Goal: Task Accomplishment & Management: Use online tool/utility

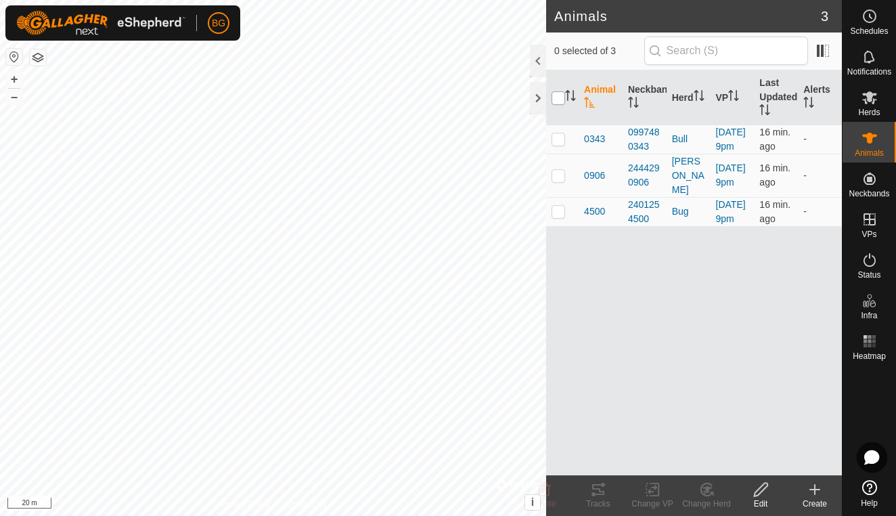
click at [562, 95] on input "checkbox" at bounding box center [558, 98] width 14 height 14
checkbox input "true"
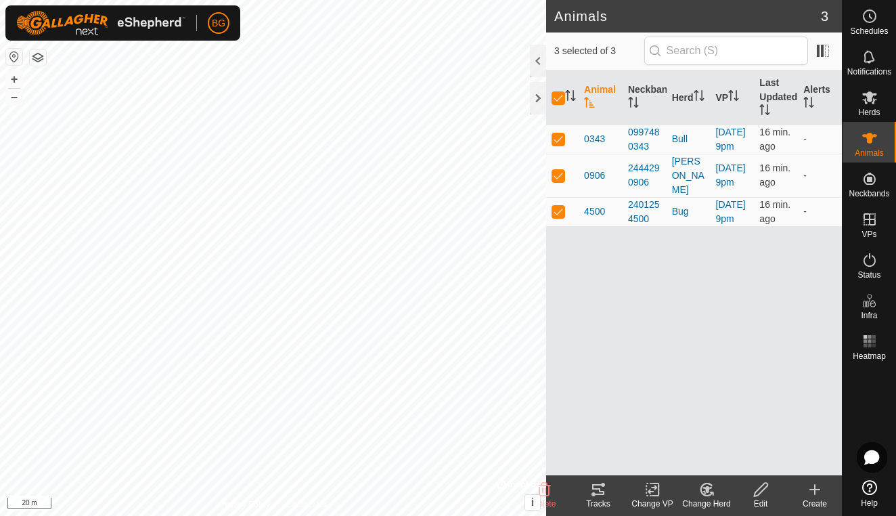
click at [595, 484] on icon at bounding box center [598, 489] width 12 height 11
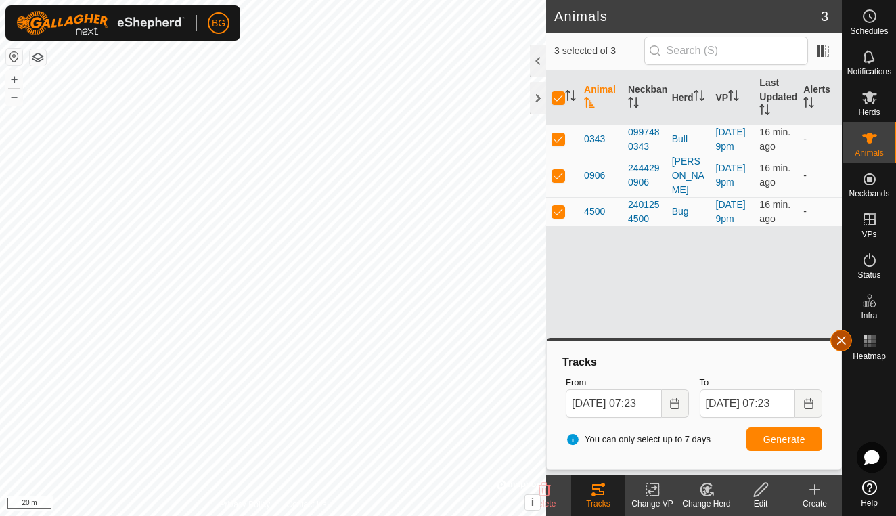
click at [842, 344] on button "button" at bounding box center [841, 341] width 22 height 22
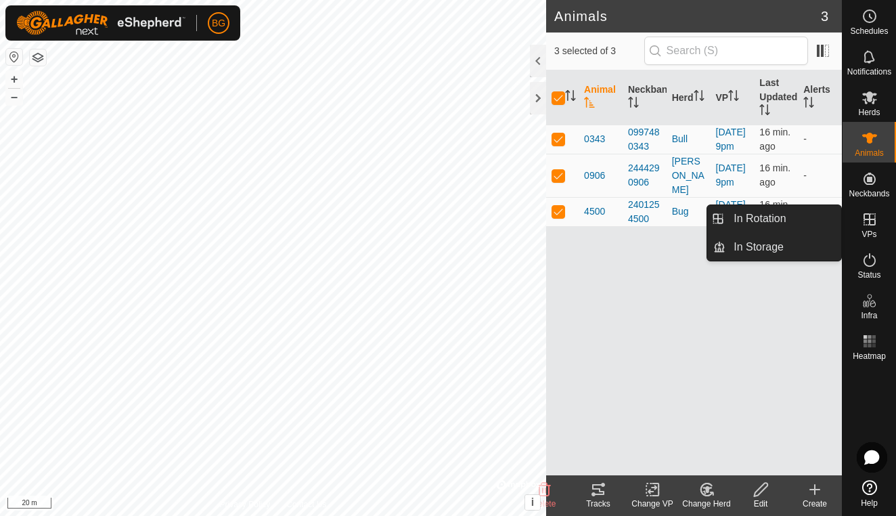
click at [868, 219] on icon at bounding box center [869, 219] width 12 height 12
click at [799, 218] on link "In Rotation" at bounding box center [783, 218] width 116 height 27
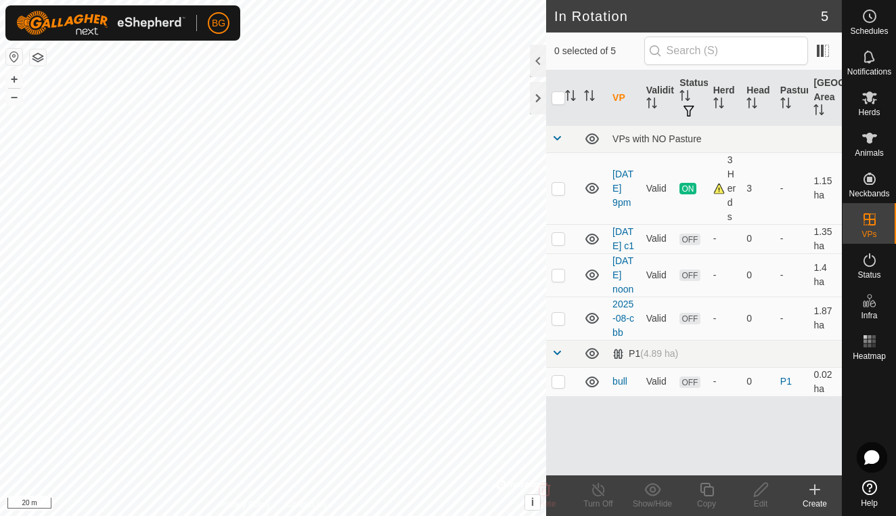
click at [811, 498] on div "Create" at bounding box center [815, 503] width 54 height 12
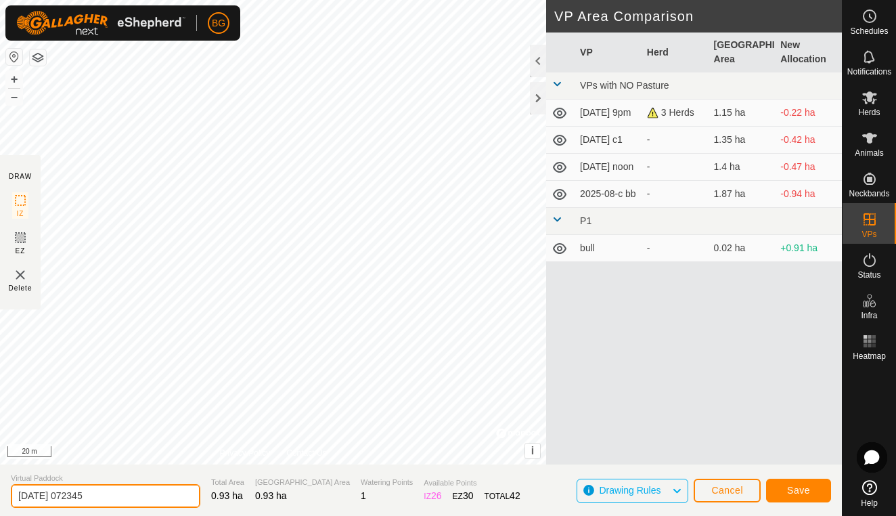
click at [110, 499] on input "[DATE] 072345" at bounding box center [105, 496] width 189 height 24
type input "[DATE] am"
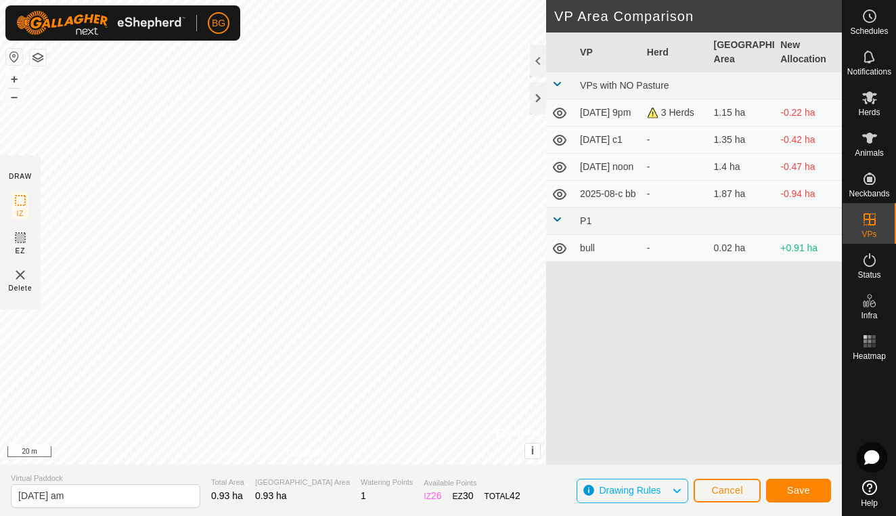
click at [807, 493] on span "Save" at bounding box center [798, 490] width 23 height 11
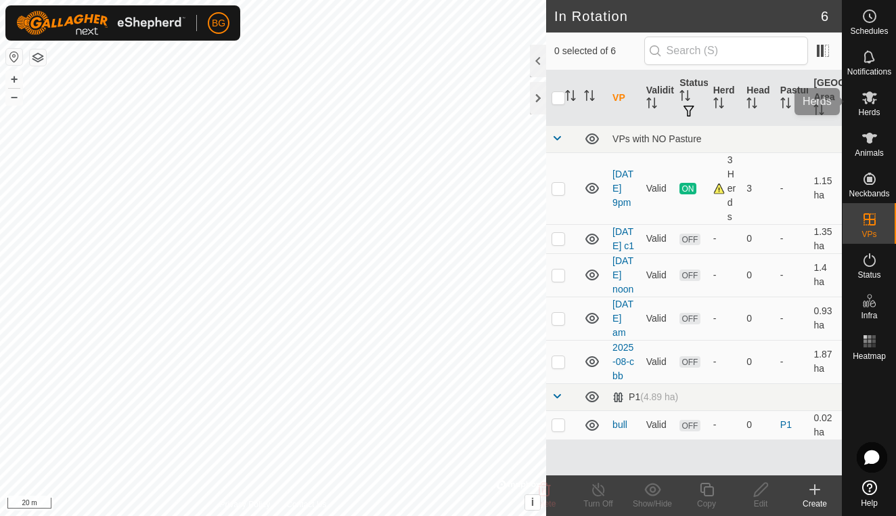
click at [868, 110] on span "Herds" at bounding box center [869, 112] width 22 height 8
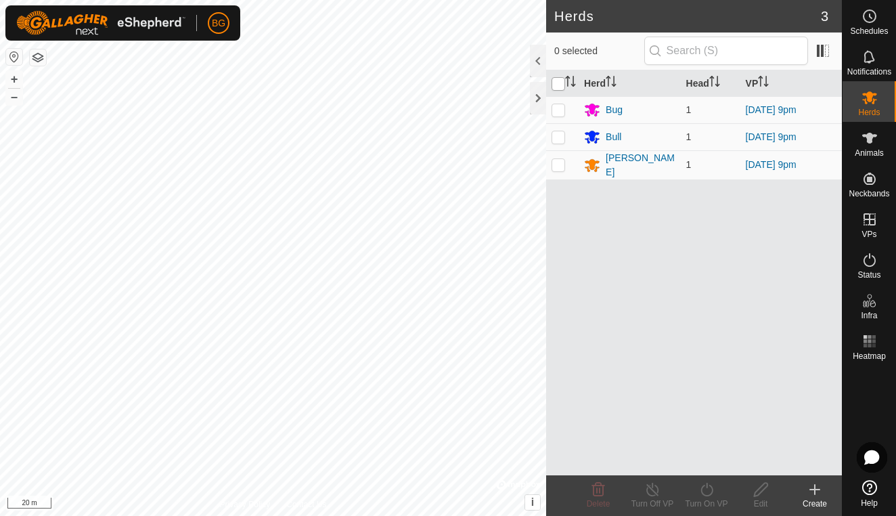
click at [560, 85] on input "checkbox" at bounding box center [558, 84] width 14 height 14
checkbox input "true"
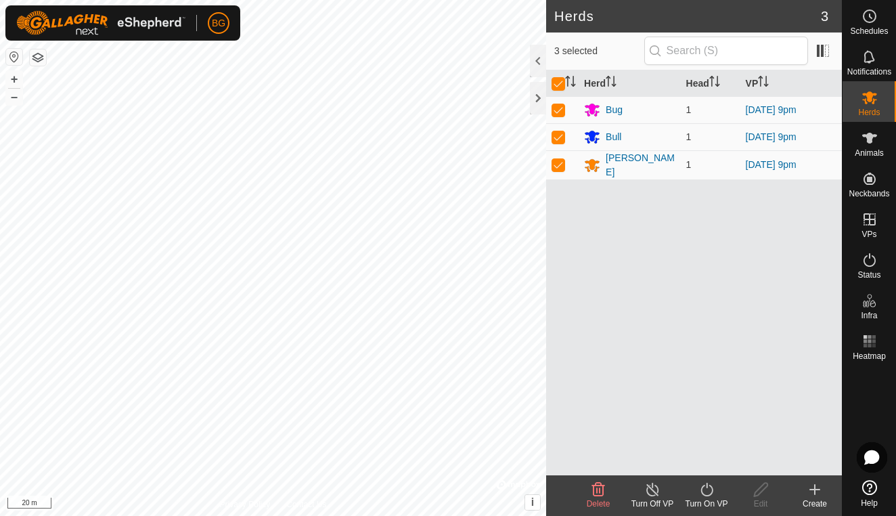
click at [706, 492] on icon at bounding box center [706, 489] width 17 height 16
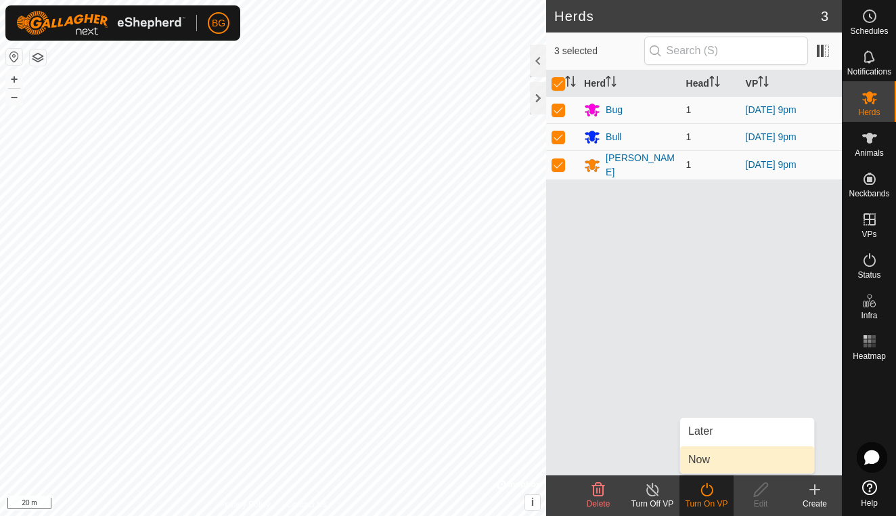
click at [710, 464] on link "Now" at bounding box center [747, 459] width 134 height 27
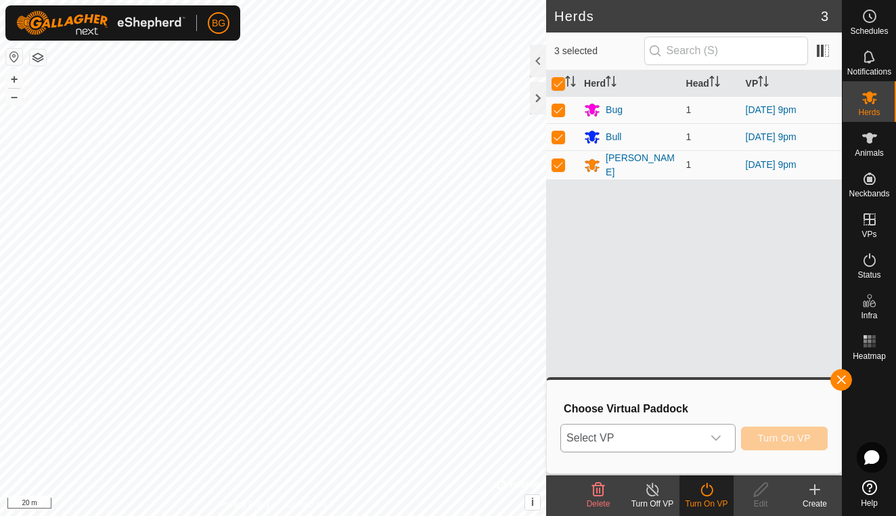
click at [719, 440] on icon "dropdown trigger" at bounding box center [716, 437] width 11 height 11
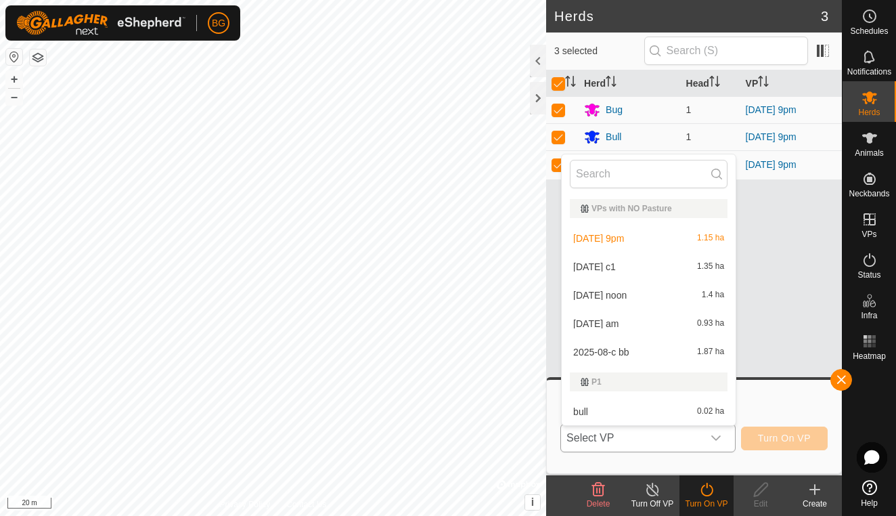
click at [646, 323] on li "[DATE] am 0.93 ha" at bounding box center [649, 323] width 174 height 27
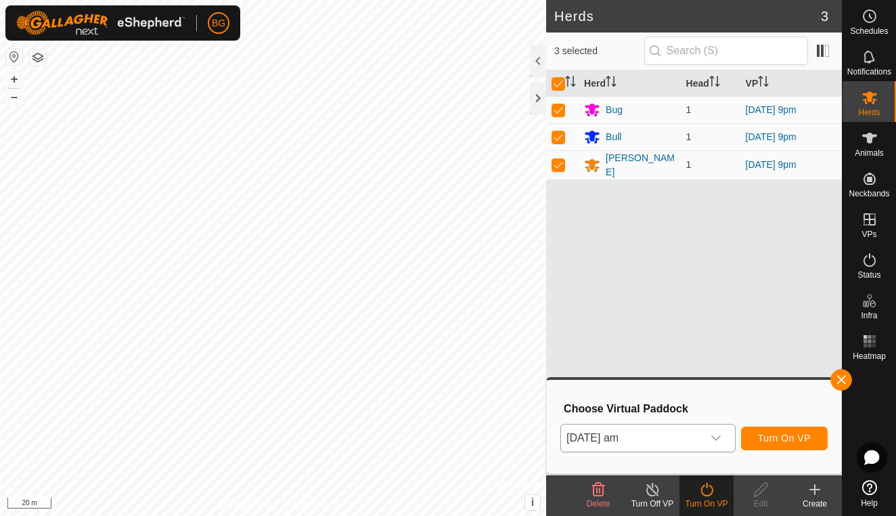
click at [769, 438] on span "Turn On VP" at bounding box center [784, 437] width 53 height 11
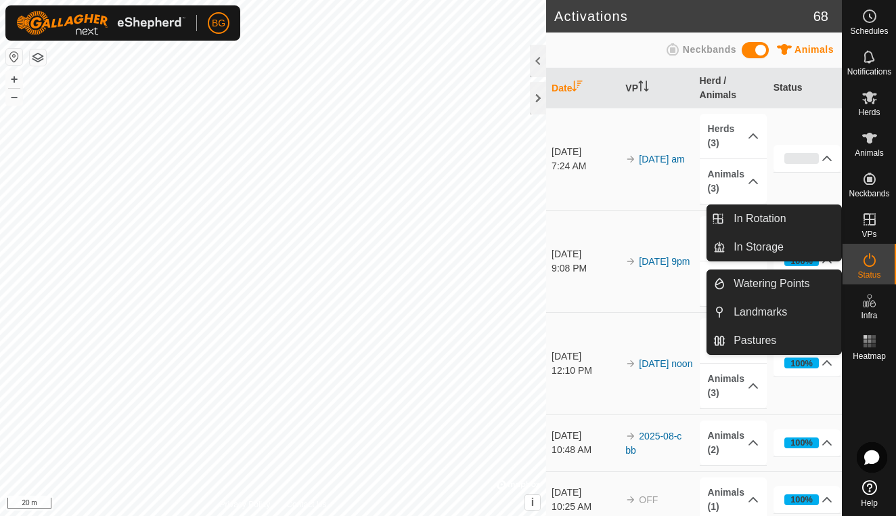
click at [869, 223] on icon at bounding box center [869, 219] width 12 height 12
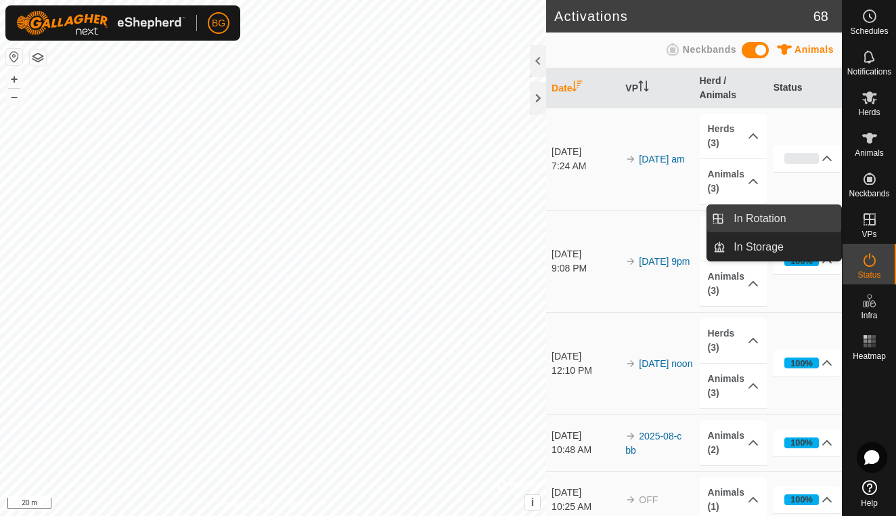
click at [803, 224] on link "In Rotation" at bounding box center [783, 218] width 116 height 27
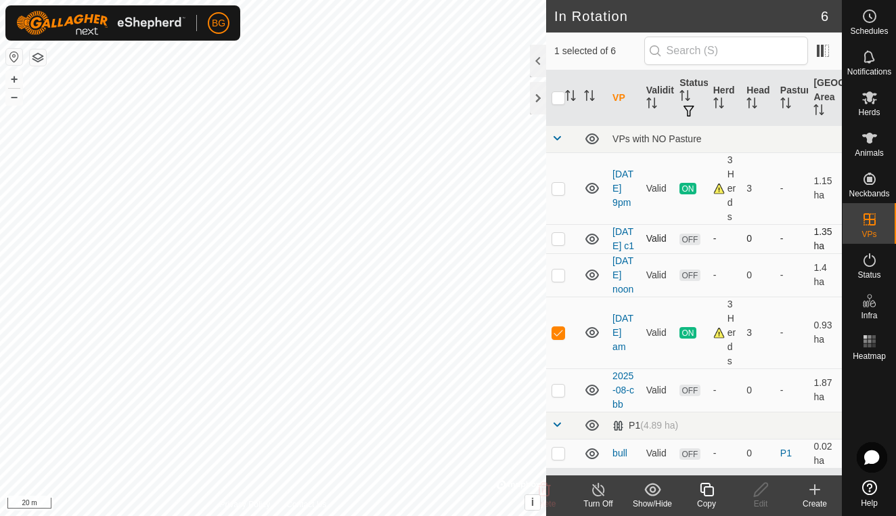
click at [560, 244] on p-checkbox at bounding box center [558, 238] width 14 height 11
checkbox input "true"
click at [556, 280] on p-checkbox at bounding box center [558, 274] width 14 height 11
checkbox input "true"
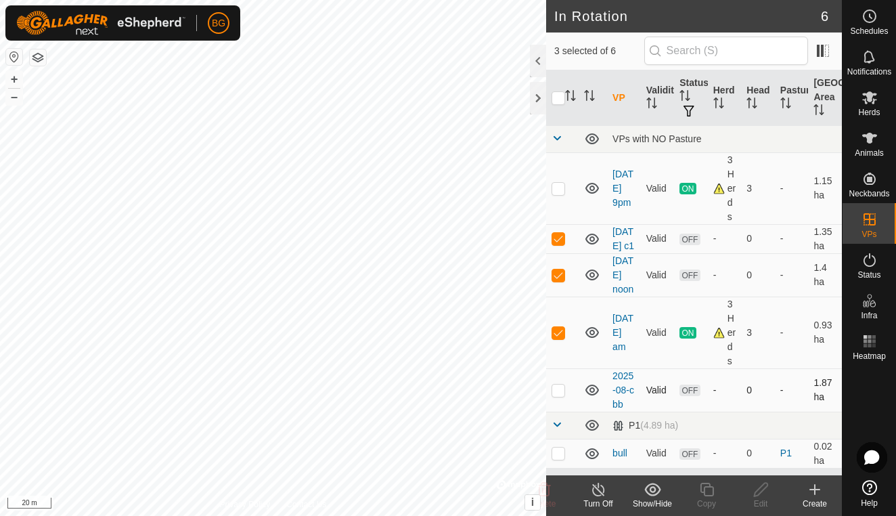
click at [560, 395] on p-checkbox at bounding box center [558, 389] width 14 height 11
checkbox input "true"
click at [559, 458] on p-checkbox at bounding box center [558, 452] width 14 height 11
checkbox input "true"
click at [560, 338] on p-checkbox at bounding box center [558, 332] width 14 height 11
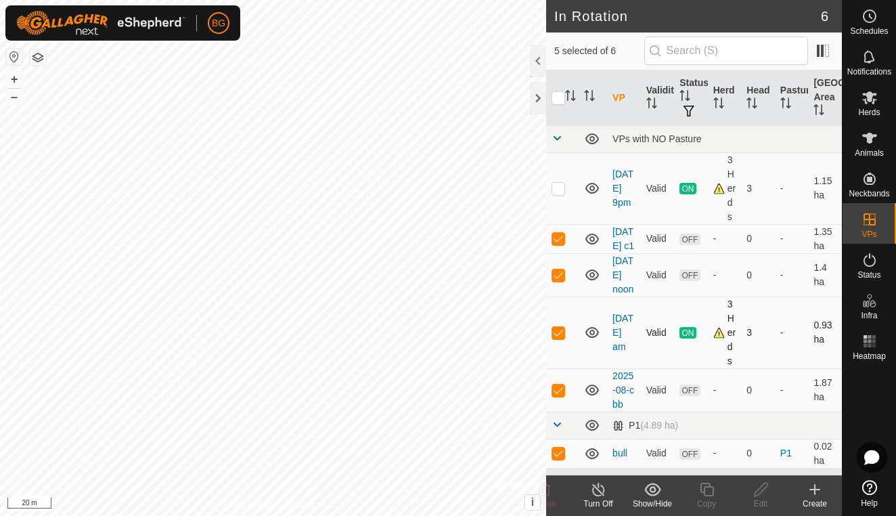
checkbox input "false"
click at [548, 498] on div "Delete" at bounding box center [544, 503] width 54 height 12
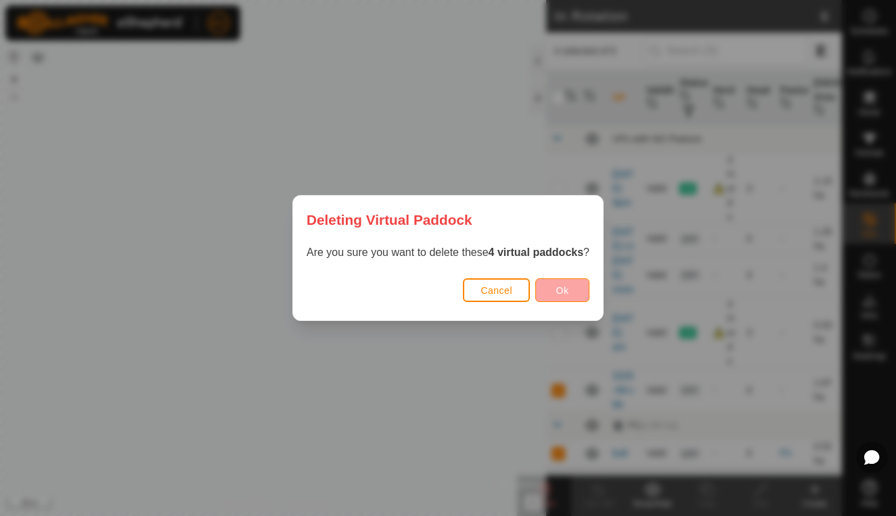
click at [559, 295] on span "Ok" at bounding box center [562, 290] width 13 height 11
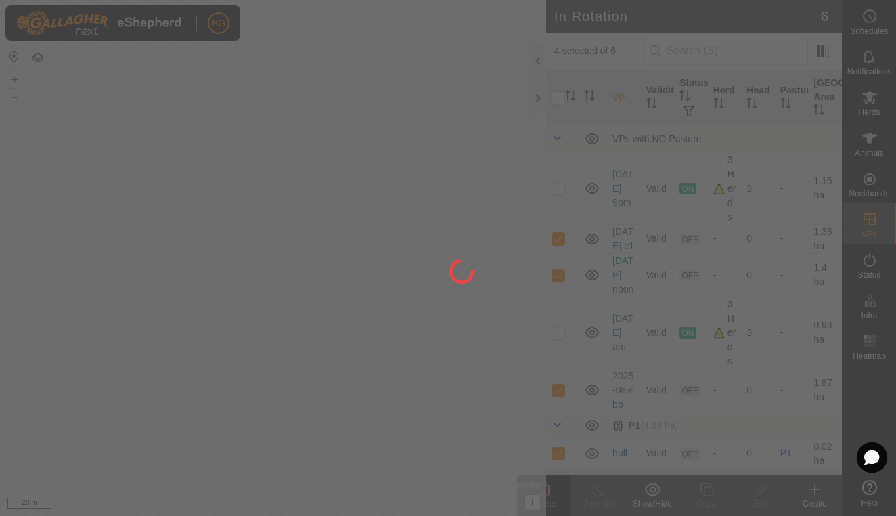
checkbox input "false"
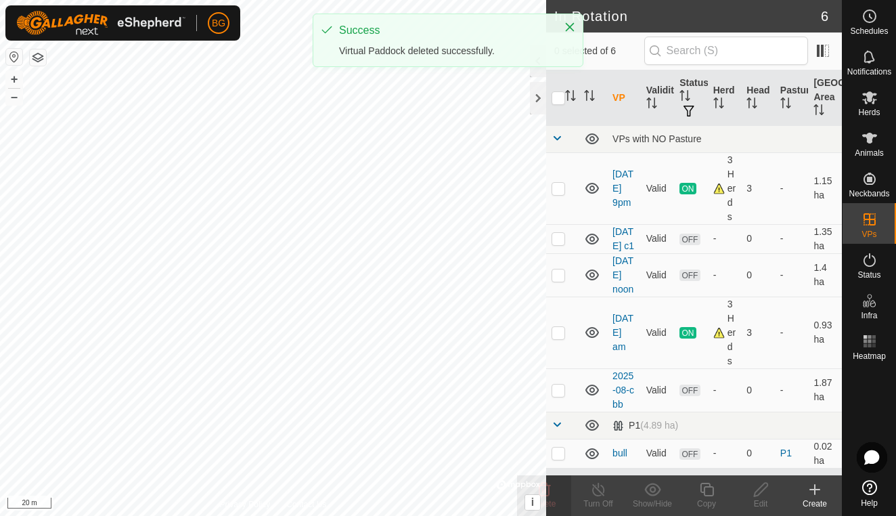
scroll to position [0, 0]
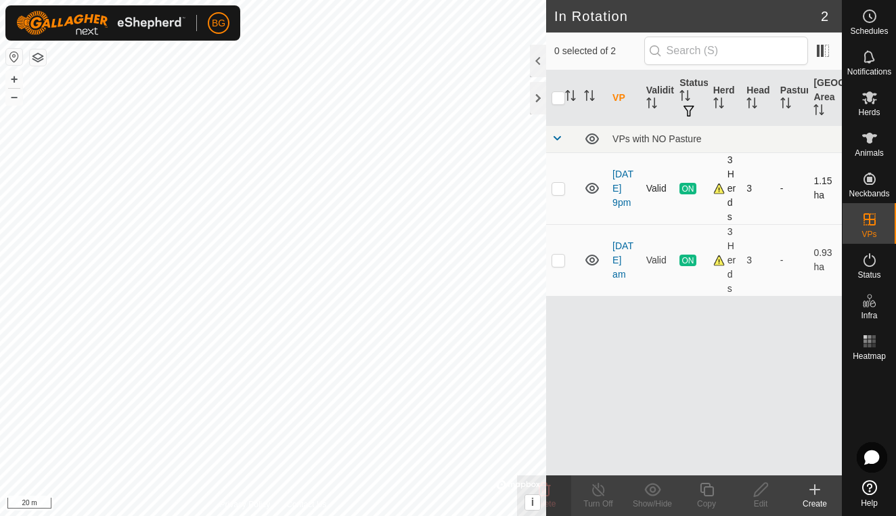
click at [619, 202] on td "[DATE] 9pm" at bounding box center [624, 188] width 34 height 72
click at [621, 208] on link "[DATE] 9pm" at bounding box center [622, 187] width 21 height 39
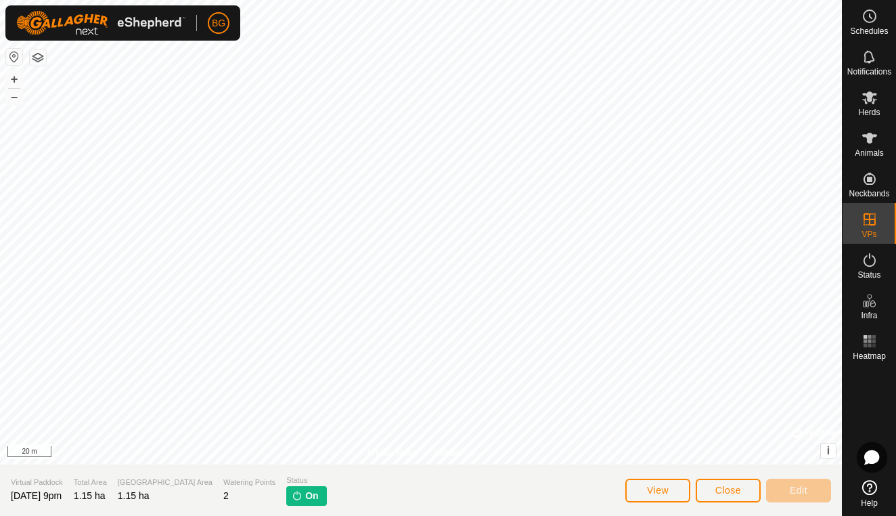
click at [723, 492] on span "Close" at bounding box center [728, 490] width 26 height 11
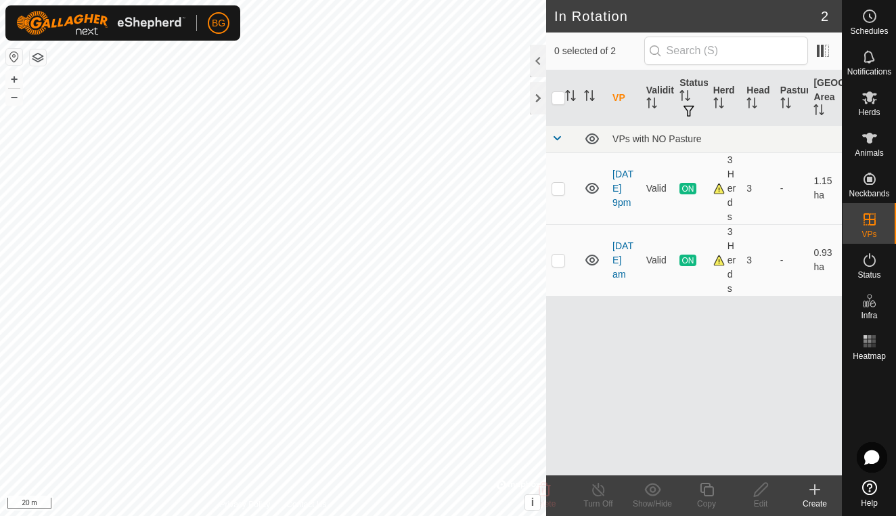
click at [815, 491] on icon at bounding box center [815, 489] width 0 height 9
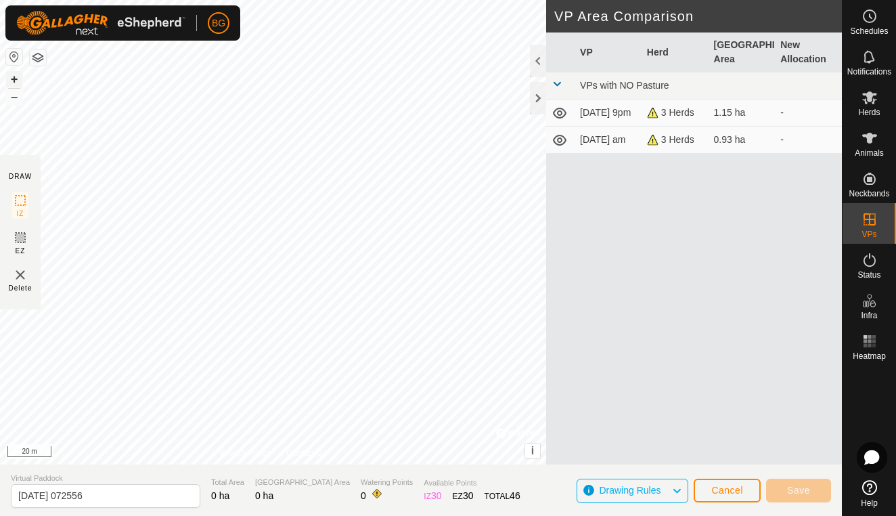
click at [14, 80] on button "+" at bounding box center [14, 79] width 16 height 16
click at [299, 447] on link "Contact Us" at bounding box center [306, 453] width 40 height 12
click at [13, 99] on button "–" at bounding box center [14, 97] width 16 height 16
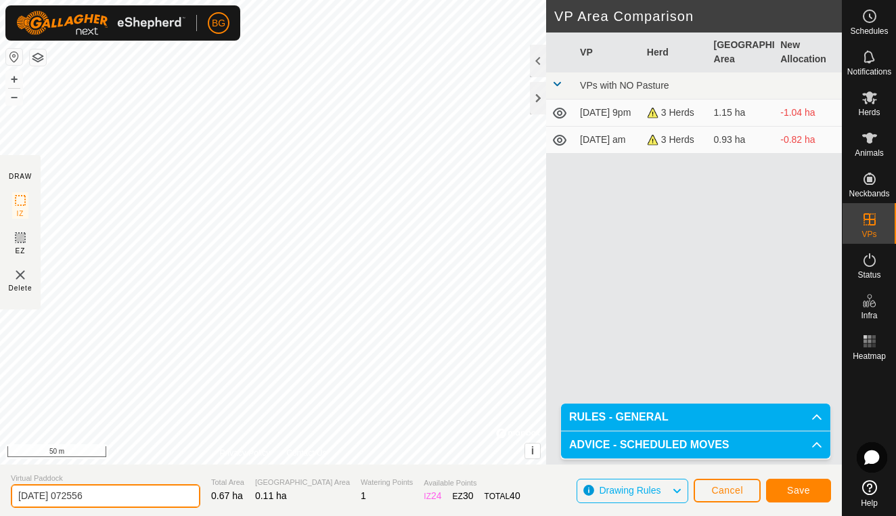
click at [109, 489] on input "[DATE] 072556" at bounding box center [105, 496] width 189 height 24
type input "2025-08-15pm"
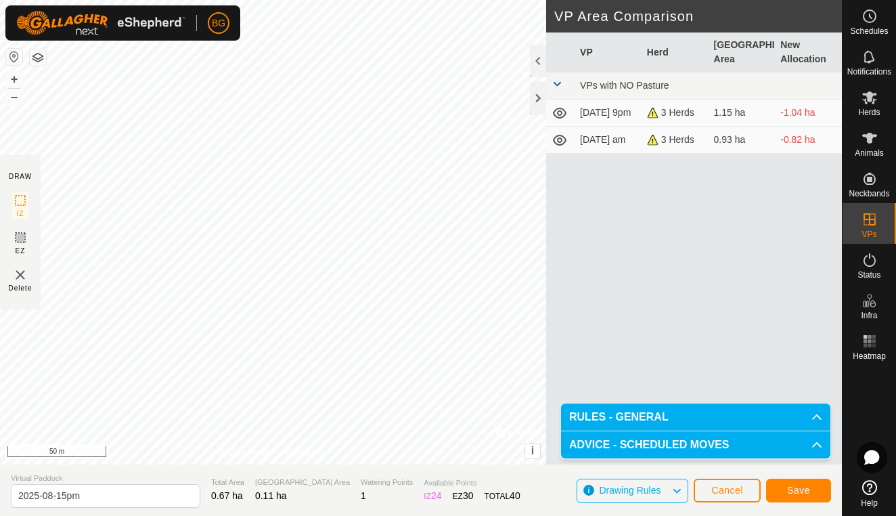
click at [787, 489] on span "Save" at bounding box center [798, 490] width 23 height 11
